Goal: Task Accomplishment & Management: Use online tool/utility

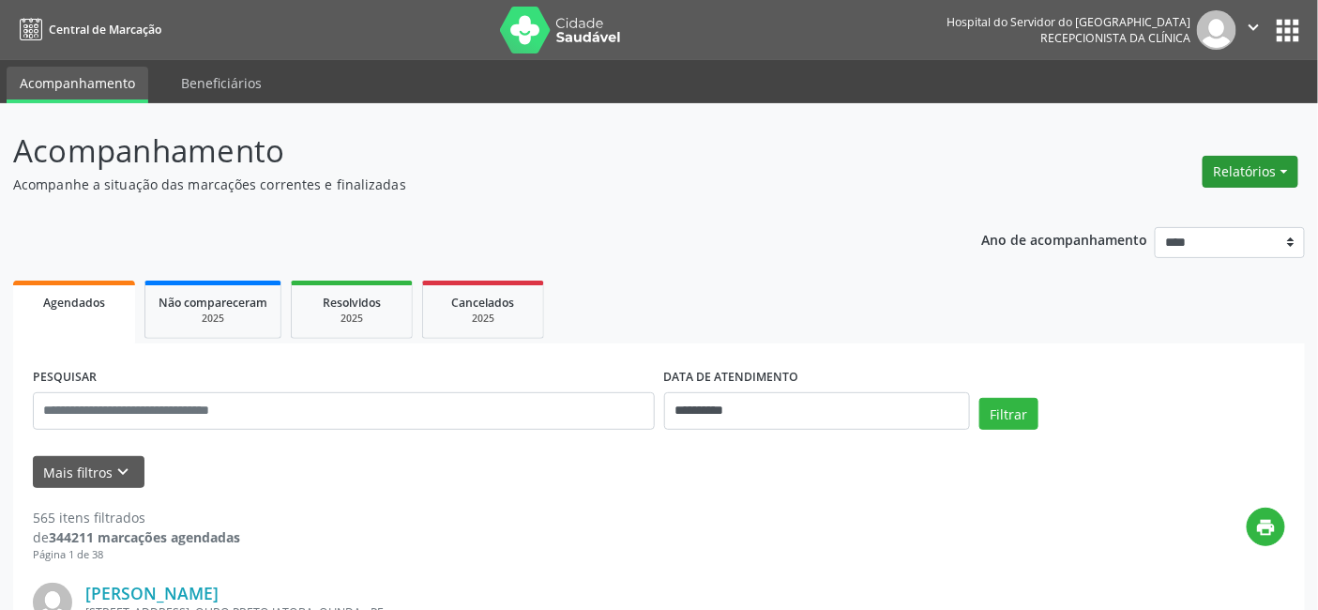
click at [1285, 163] on button "Relatórios" at bounding box center [1251, 172] width 96 height 32
click at [1146, 208] on link "Agendamentos" at bounding box center [1198, 211] width 202 height 26
select select "*"
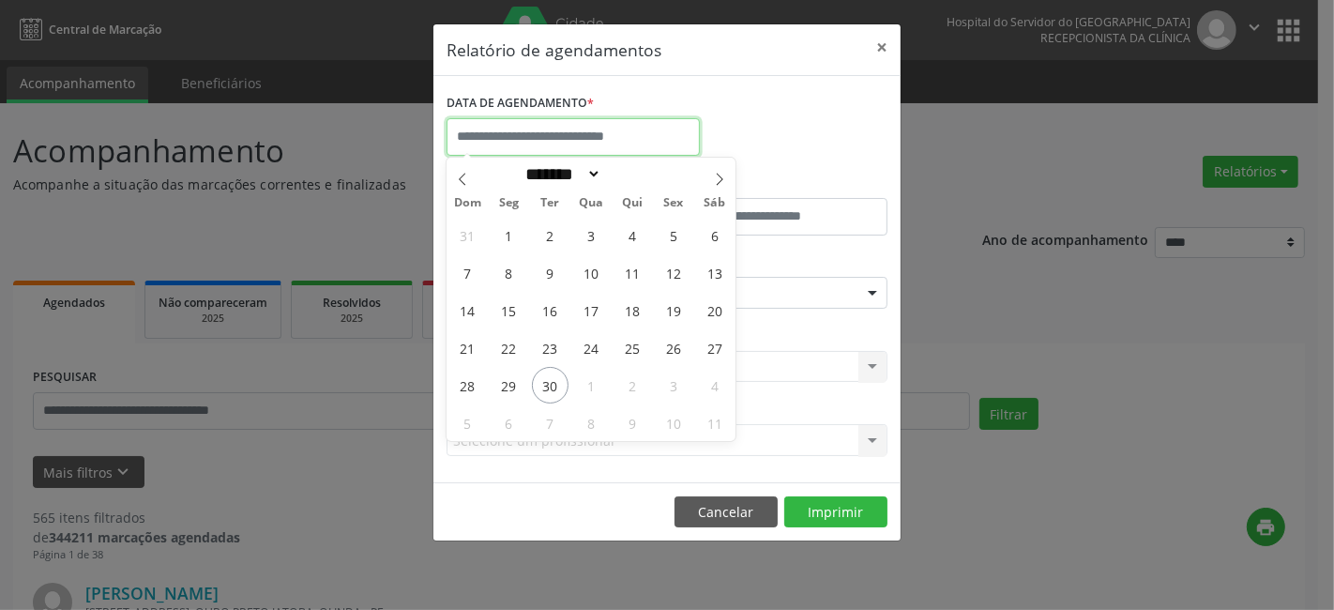
click at [519, 124] on input "text" at bounding box center [573, 137] width 253 height 38
click at [546, 383] on span "30" at bounding box center [550, 385] width 37 height 37
type input "**********"
click at [546, 383] on span "30" at bounding box center [550, 385] width 37 height 37
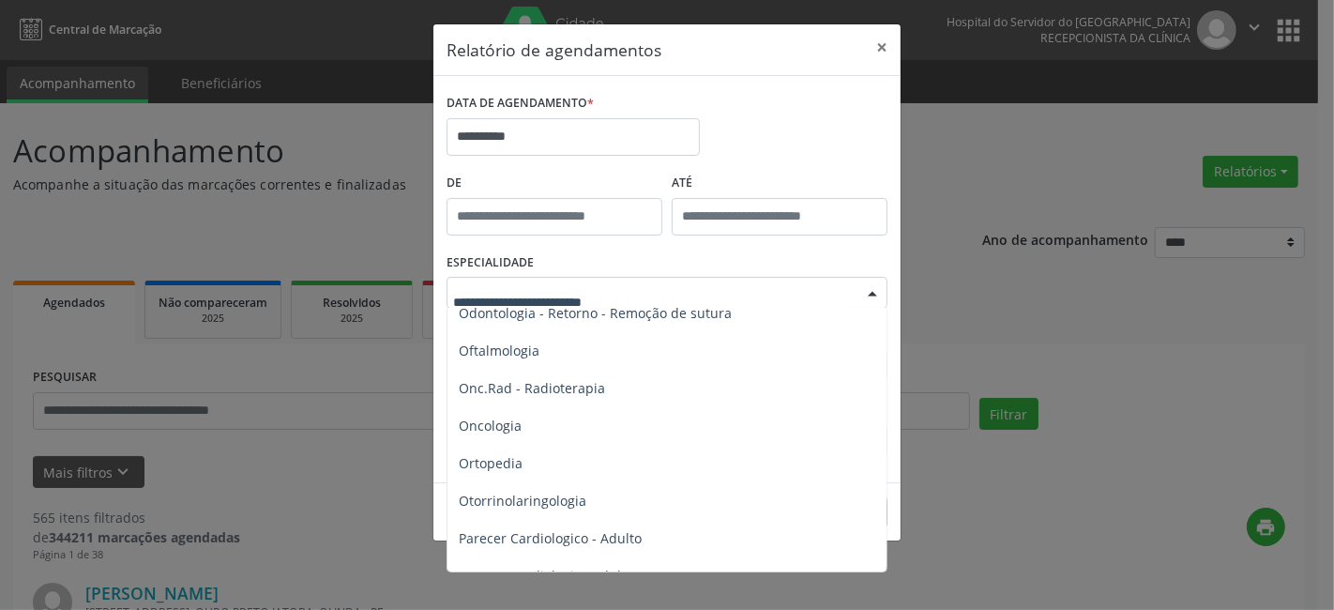
scroll to position [2605, 0]
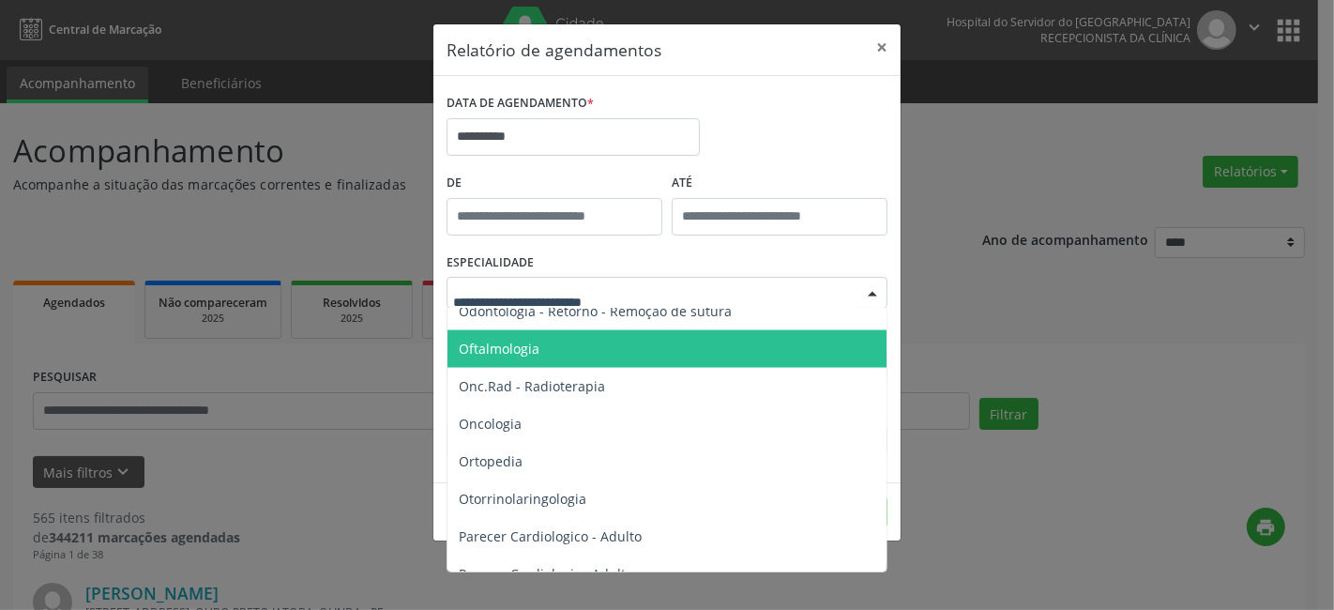
click at [519, 342] on span "Oftalmologia" at bounding box center [499, 349] width 81 height 18
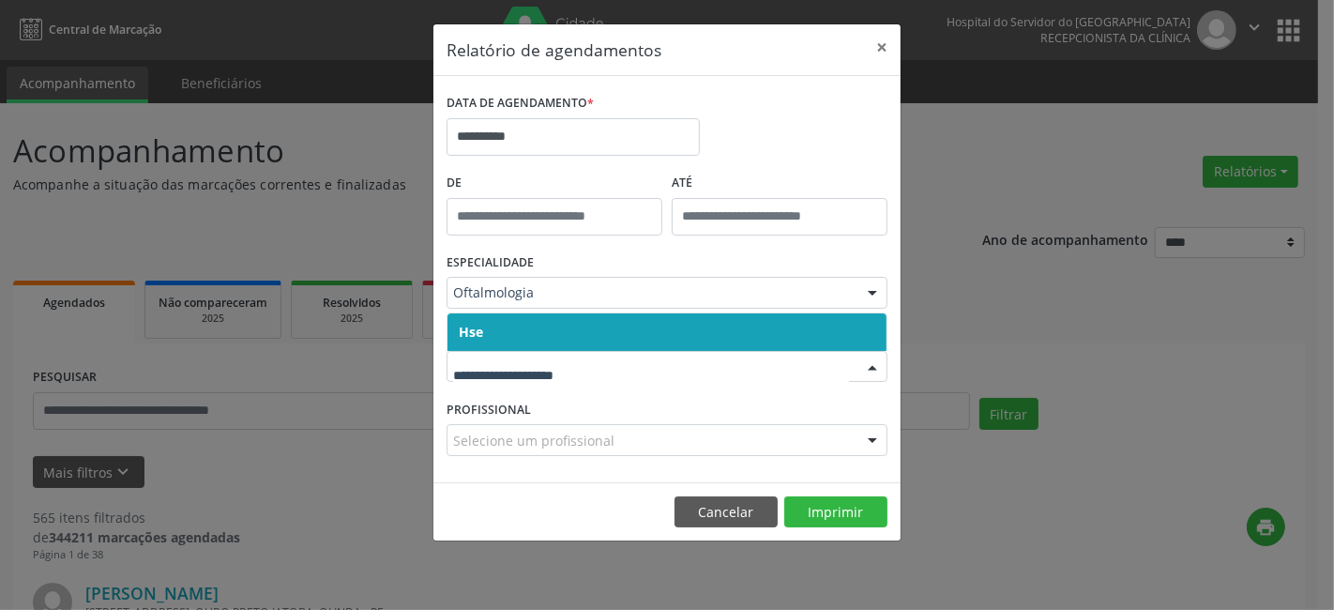
click at [517, 331] on span "Hse" at bounding box center [666, 332] width 439 height 38
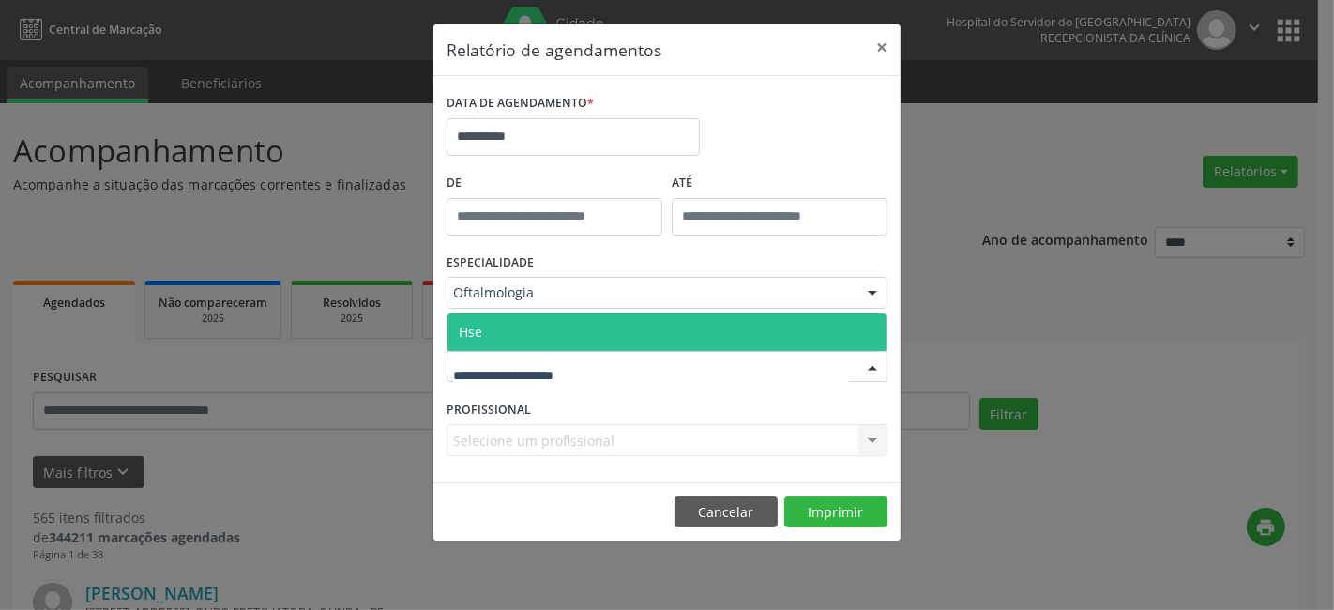
click at [522, 332] on span "Hse" at bounding box center [666, 332] width 439 height 38
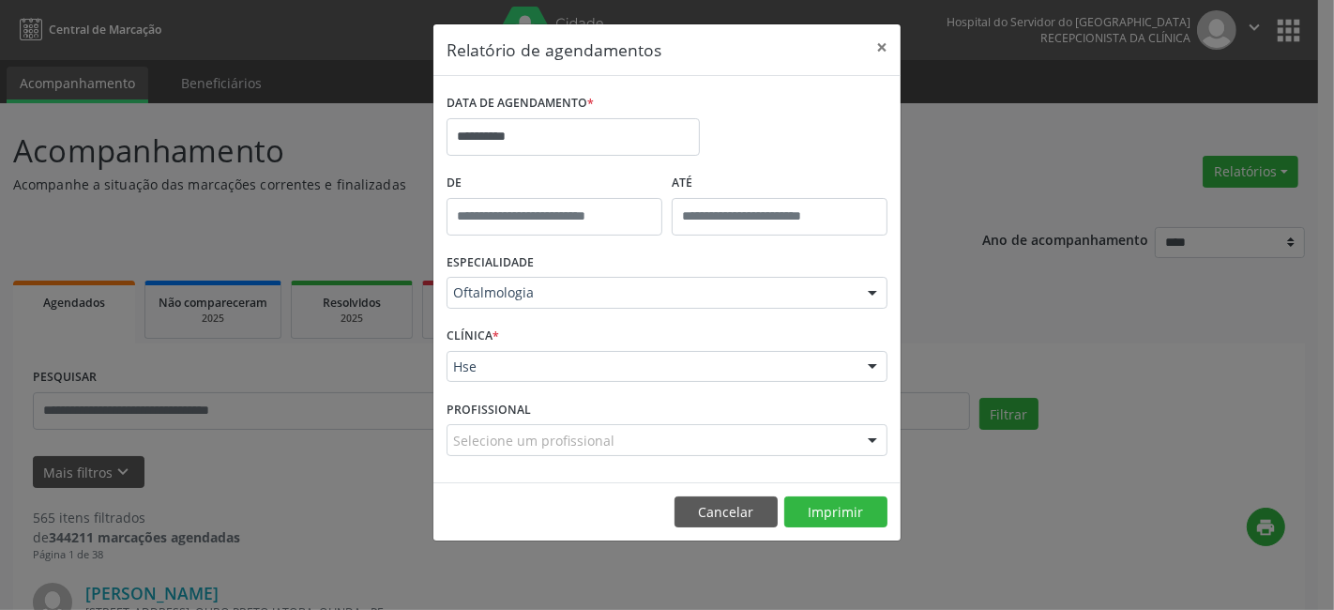
click at [502, 424] on div "Selecione um profissional Todos os profissionais [PERSON_NAME] - Professor(A) N…" at bounding box center [667, 440] width 441 height 32
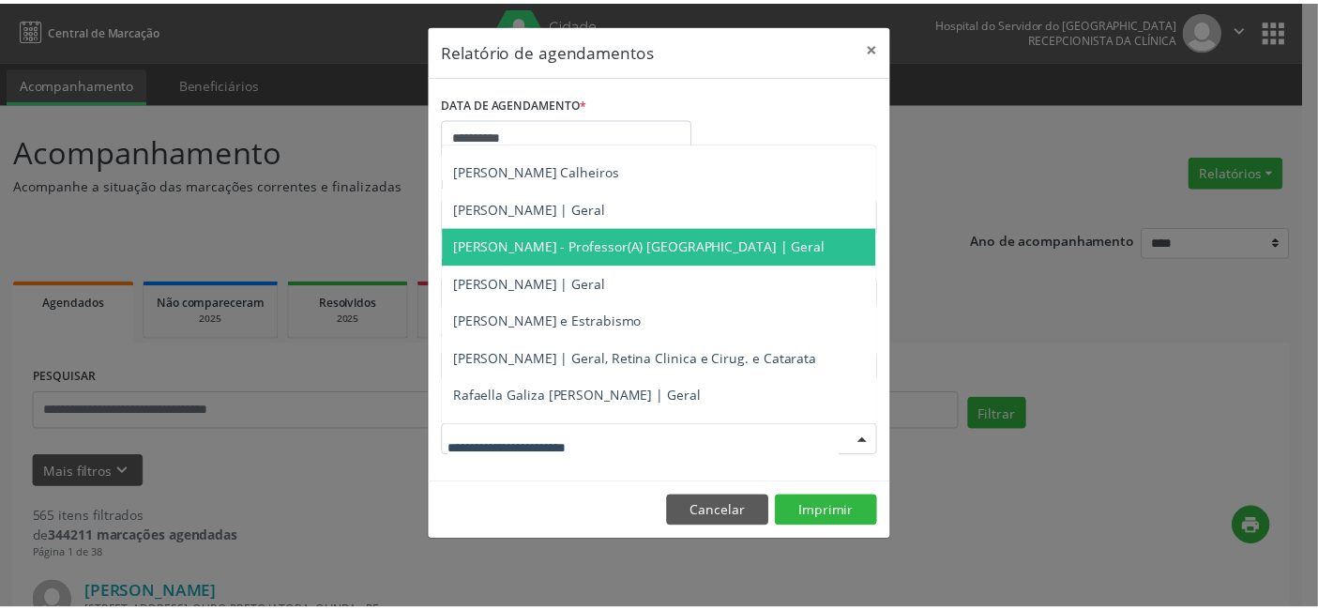
scroll to position [207, 0]
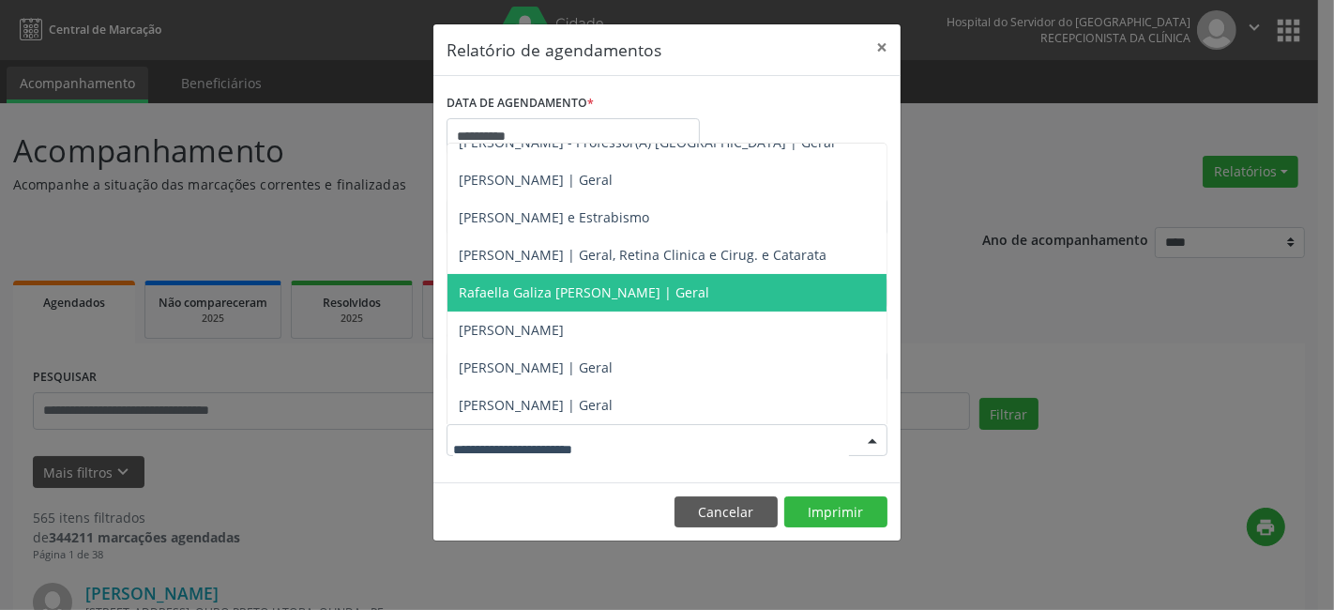
click at [537, 292] on span "Rafaella Galiza [PERSON_NAME] | Geral" at bounding box center [584, 292] width 250 height 18
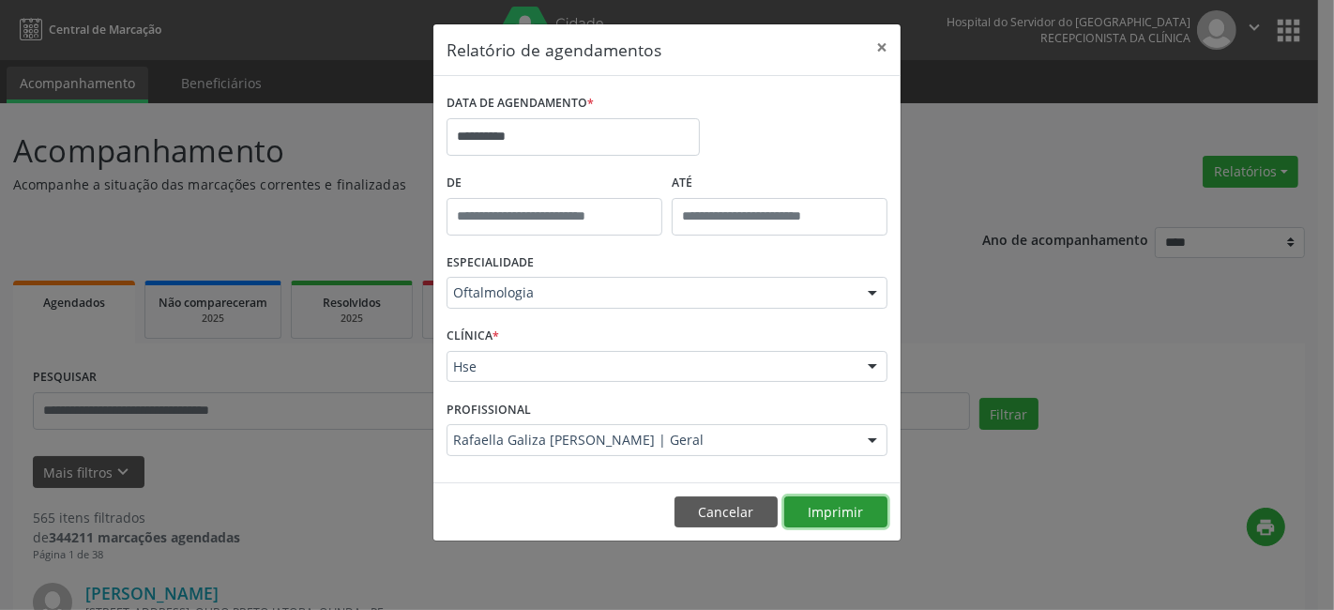
click at [821, 509] on button "Imprimir" at bounding box center [835, 512] width 103 height 32
click at [883, 39] on button "×" at bounding box center [882, 47] width 38 height 46
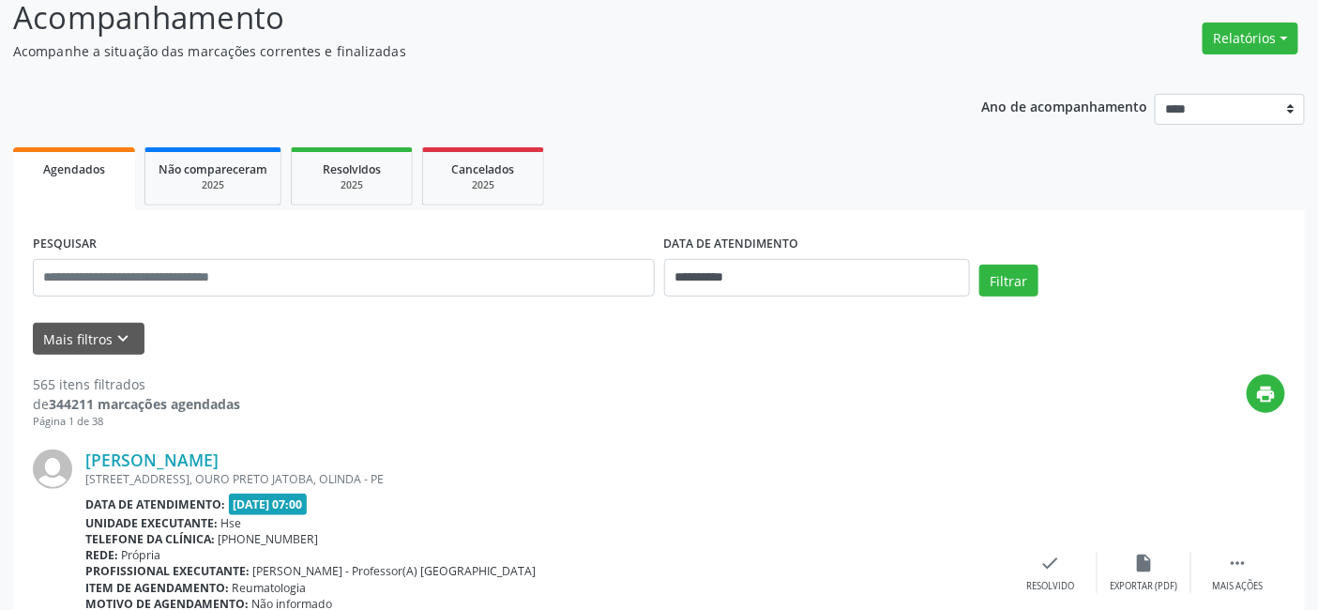
scroll to position [0, 0]
